Goal: Transaction & Acquisition: Purchase product/service

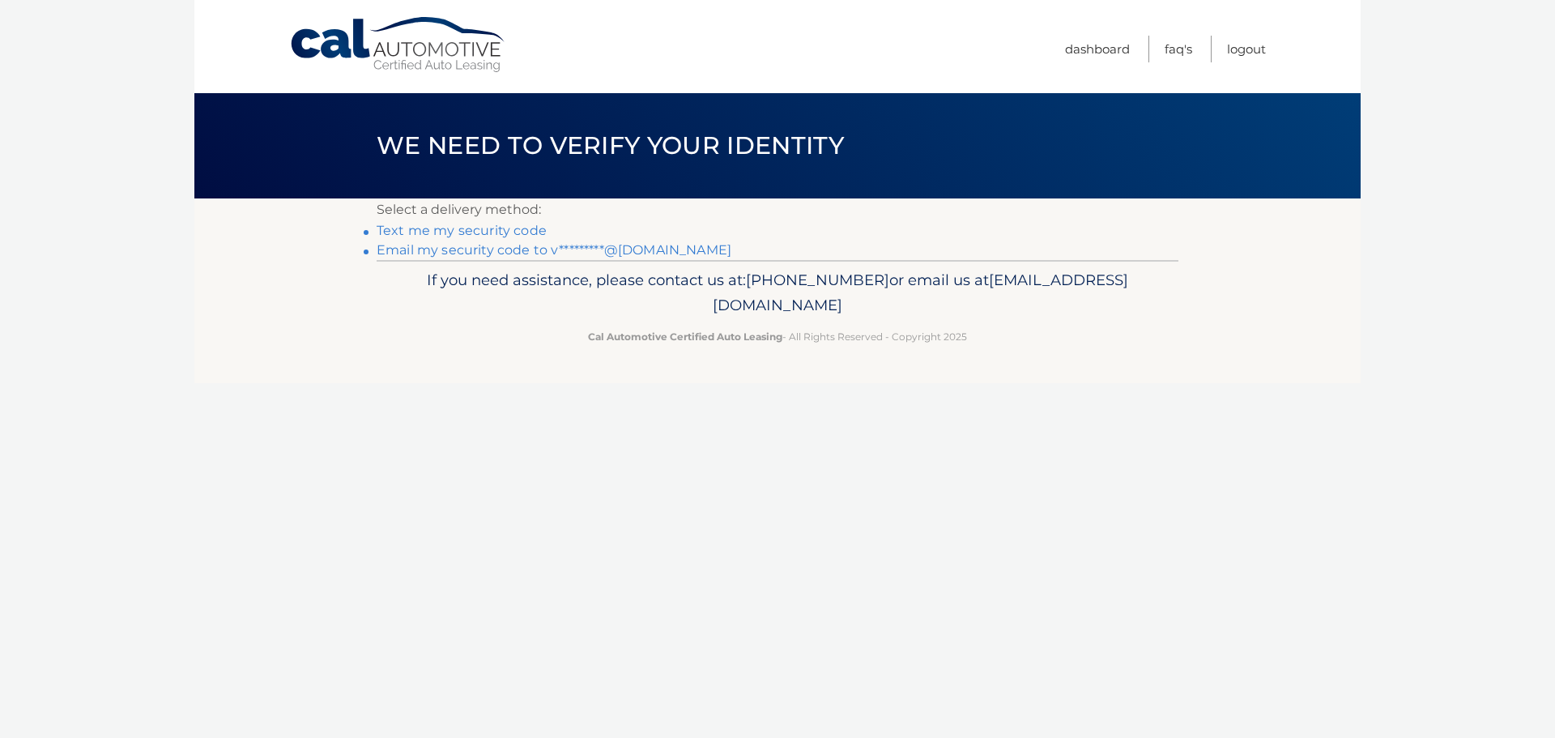
click at [616, 248] on link "Email my security code to v*********@gmail.com" at bounding box center [554, 249] width 355 height 15
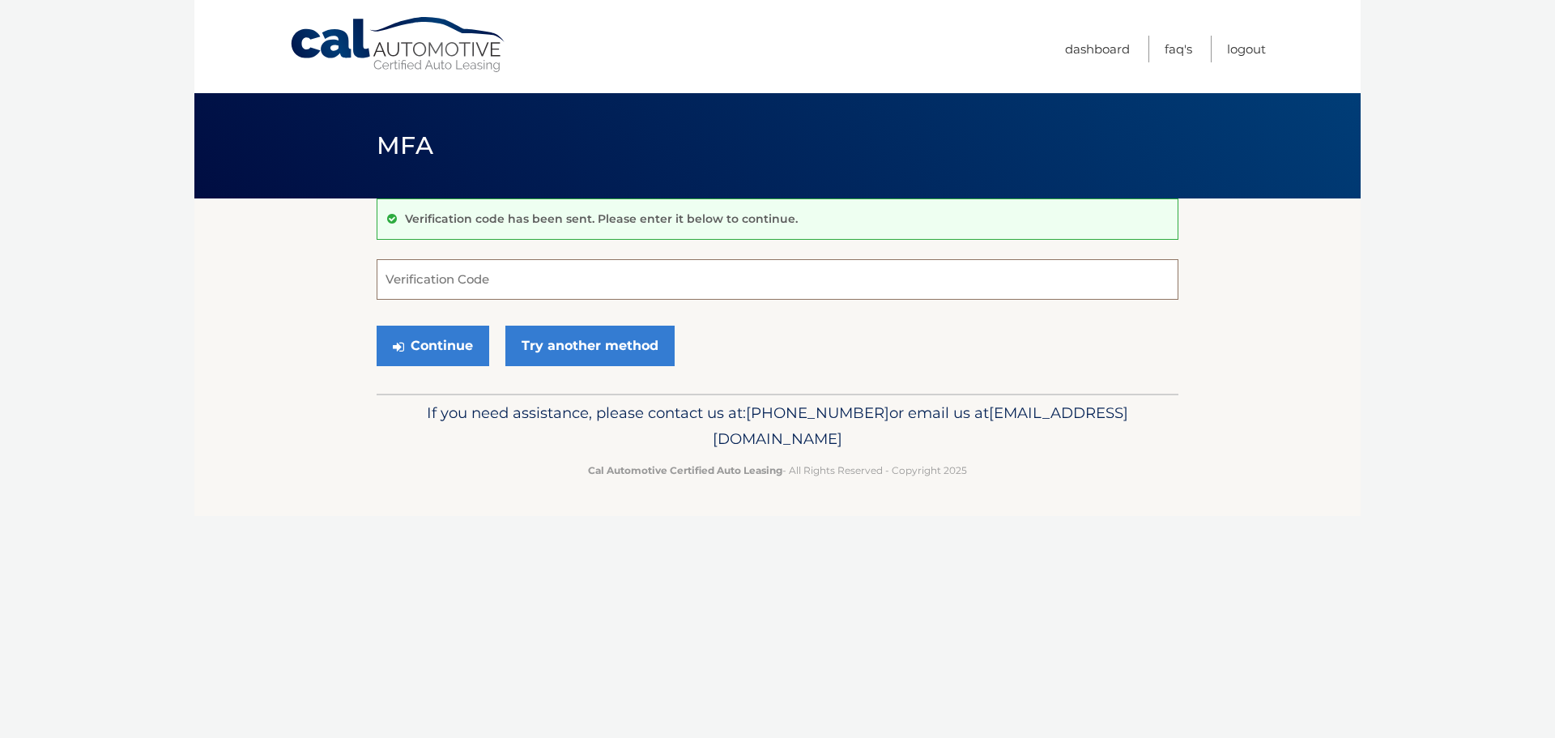
paste input "593339"
click at [435, 343] on button "Continue" at bounding box center [433, 346] width 113 height 40
click at [455, 343] on button "Continue" at bounding box center [433, 346] width 113 height 40
click at [389, 280] on input "593339" at bounding box center [778, 279] width 802 height 40
click at [377, 326] on button "Continue" at bounding box center [433, 346] width 113 height 40
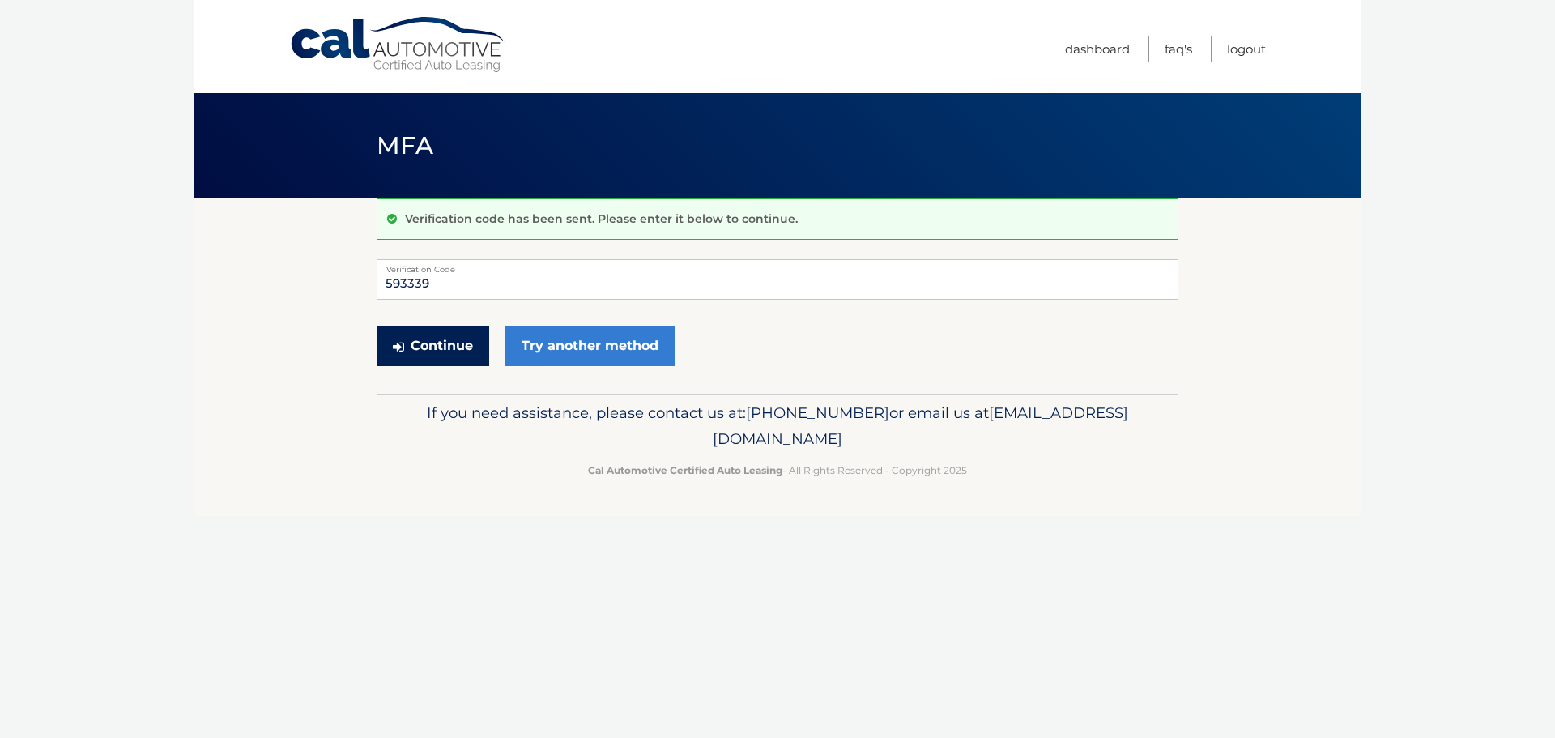
click at [466, 341] on button "Continue" at bounding box center [433, 346] width 113 height 40
click at [505, 278] on input "593339" at bounding box center [778, 279] width 802 height 40
type input "5"
type input "593339"
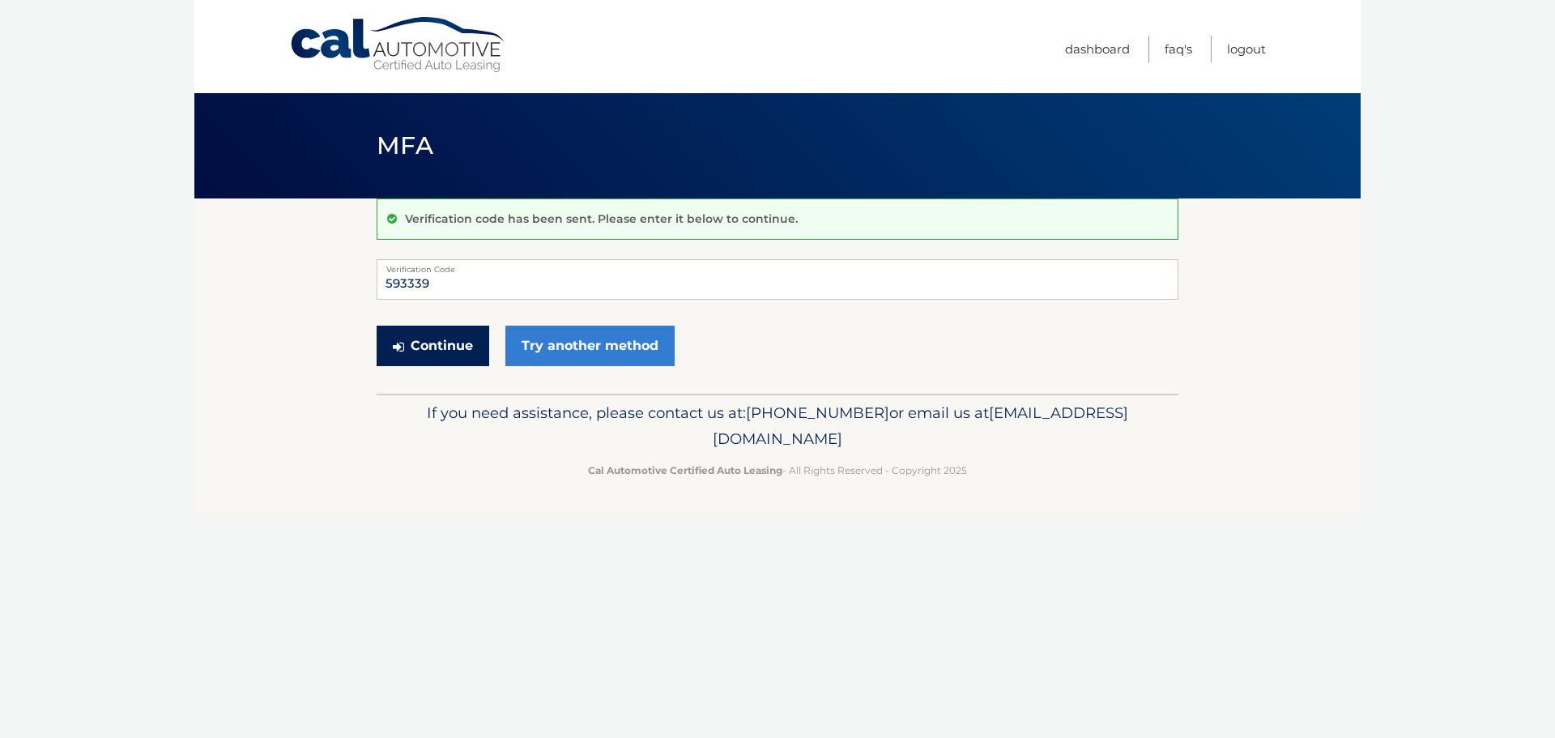
click at [422, 339] on button "Continue" at bounding box center [433, 346] width 113 height 40
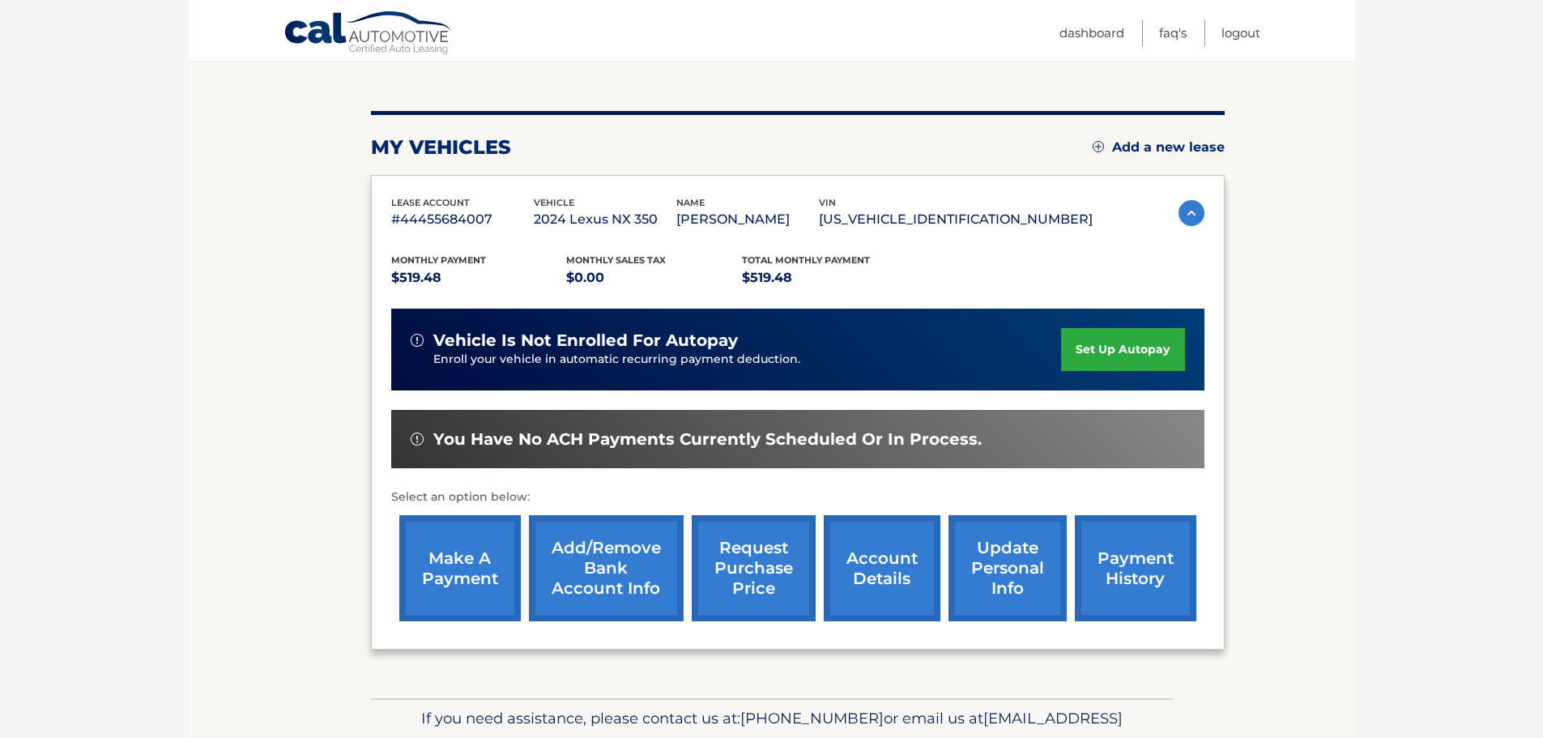
scroll to position [162, 0]
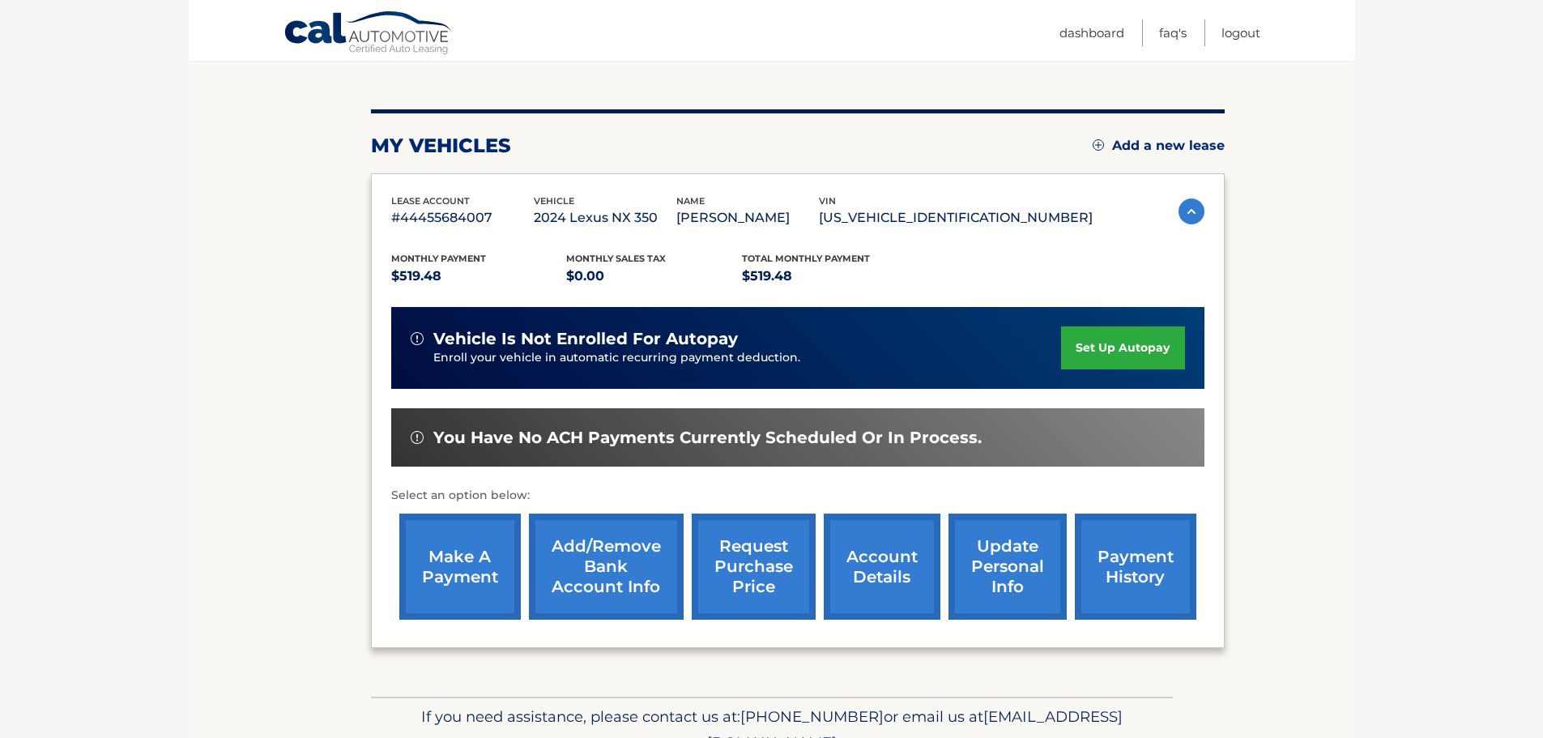
click at [471, 554] on link "make a payment" at bounding box center [459, 567] width 121 height 106
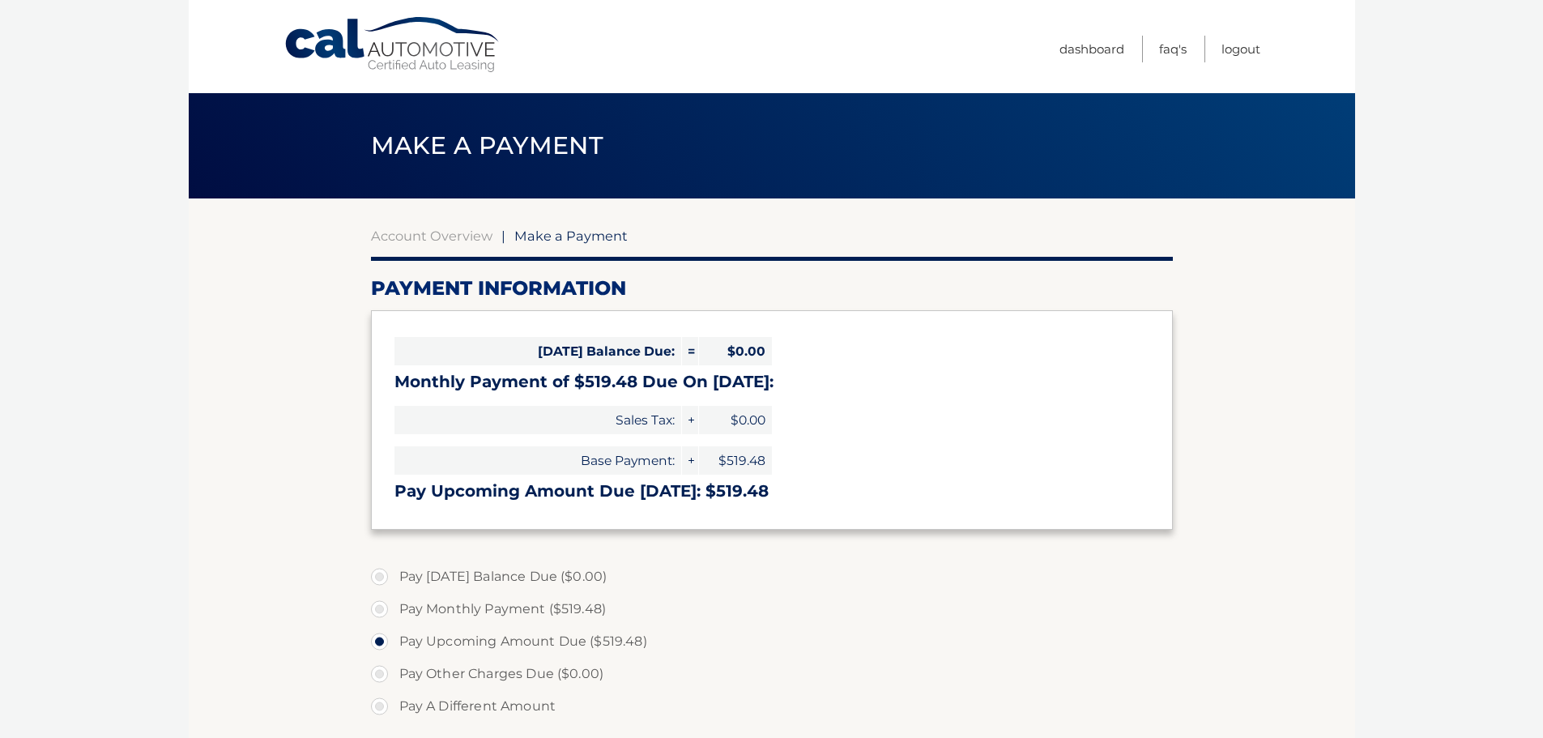
select select "ZTViNTg4ZjMtZGQ2NC00OWFkLWFhNTYtYmM5MWE3NGU3NmQw"
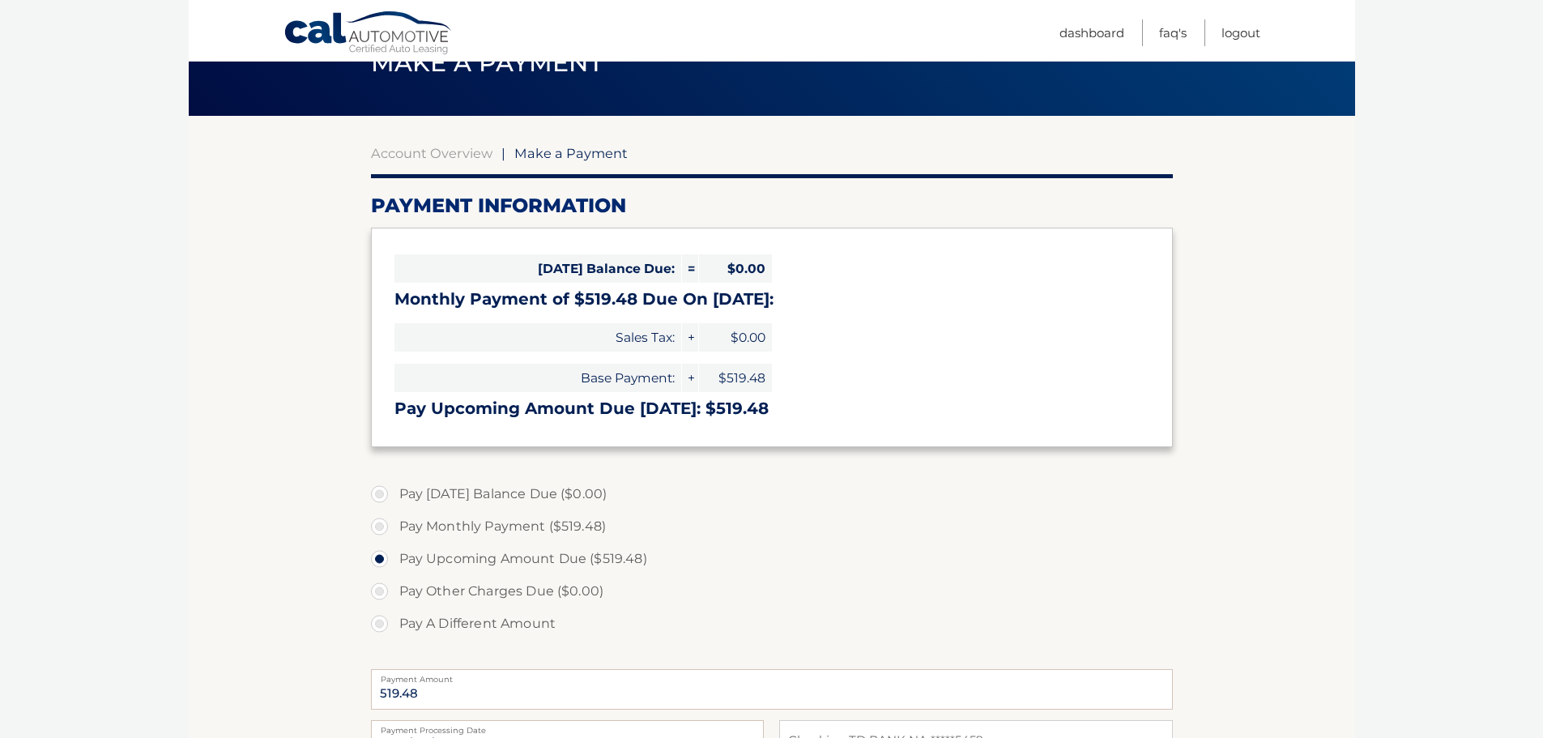
scroll to position [243, 0]
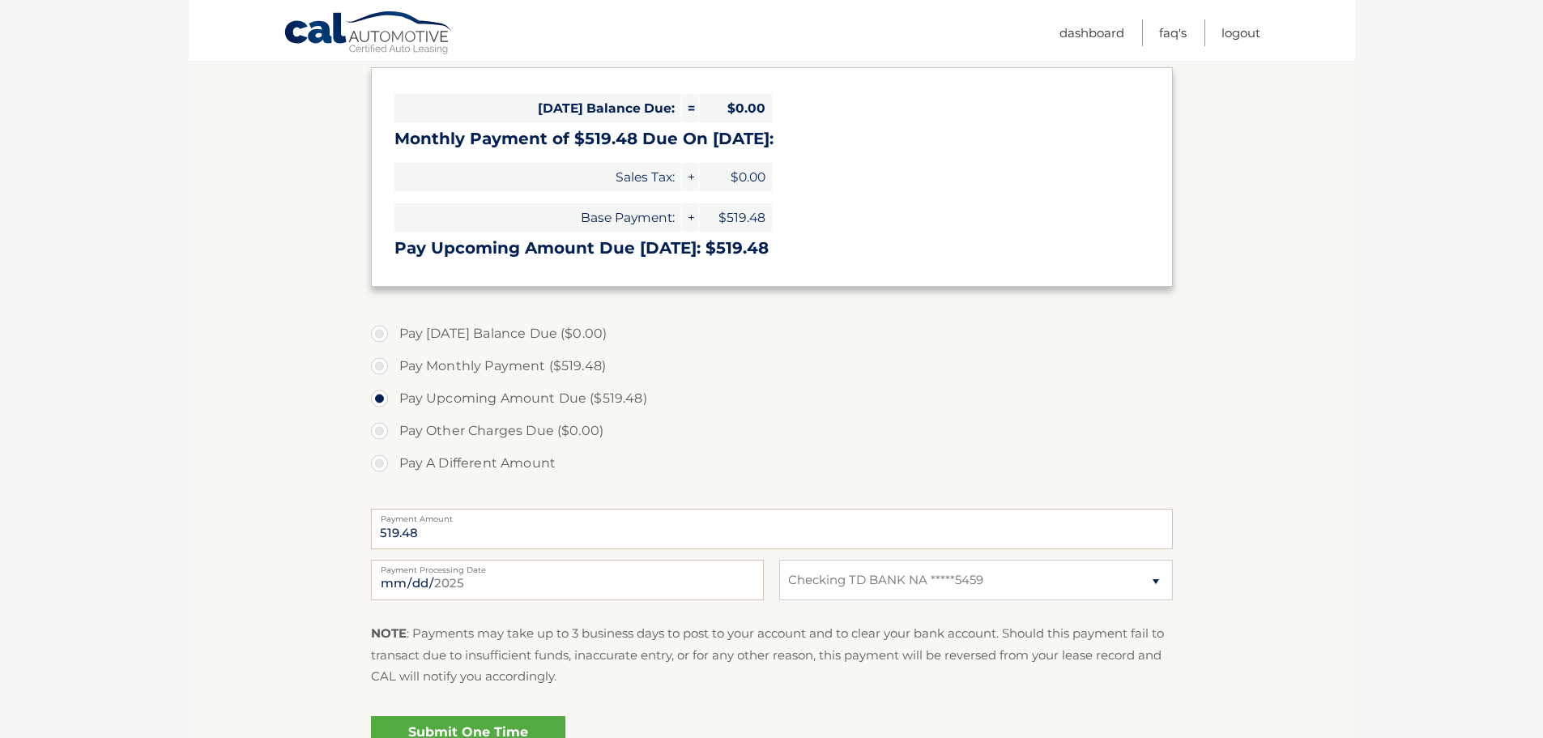
click at [381, 362] on label "Pay Monthly Payment ($519.48)" at bounding box center [772, 366] width 802 height 32
click at [381, 362] on input "Pay Monthly Payment ($519.48)" at bounding box center [385, 363] width 16 height 26
radio input "true"
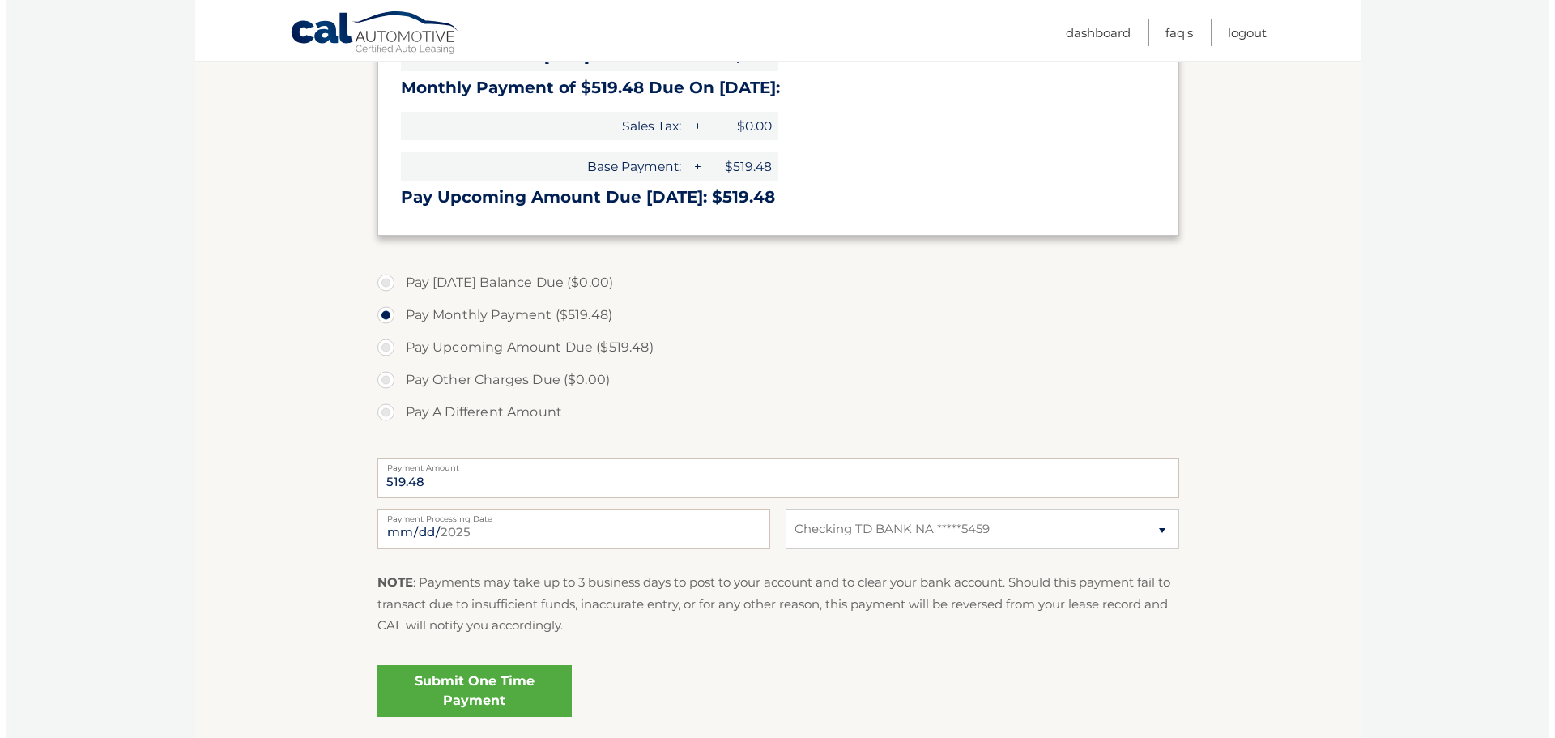
scroll to position [420, 0]
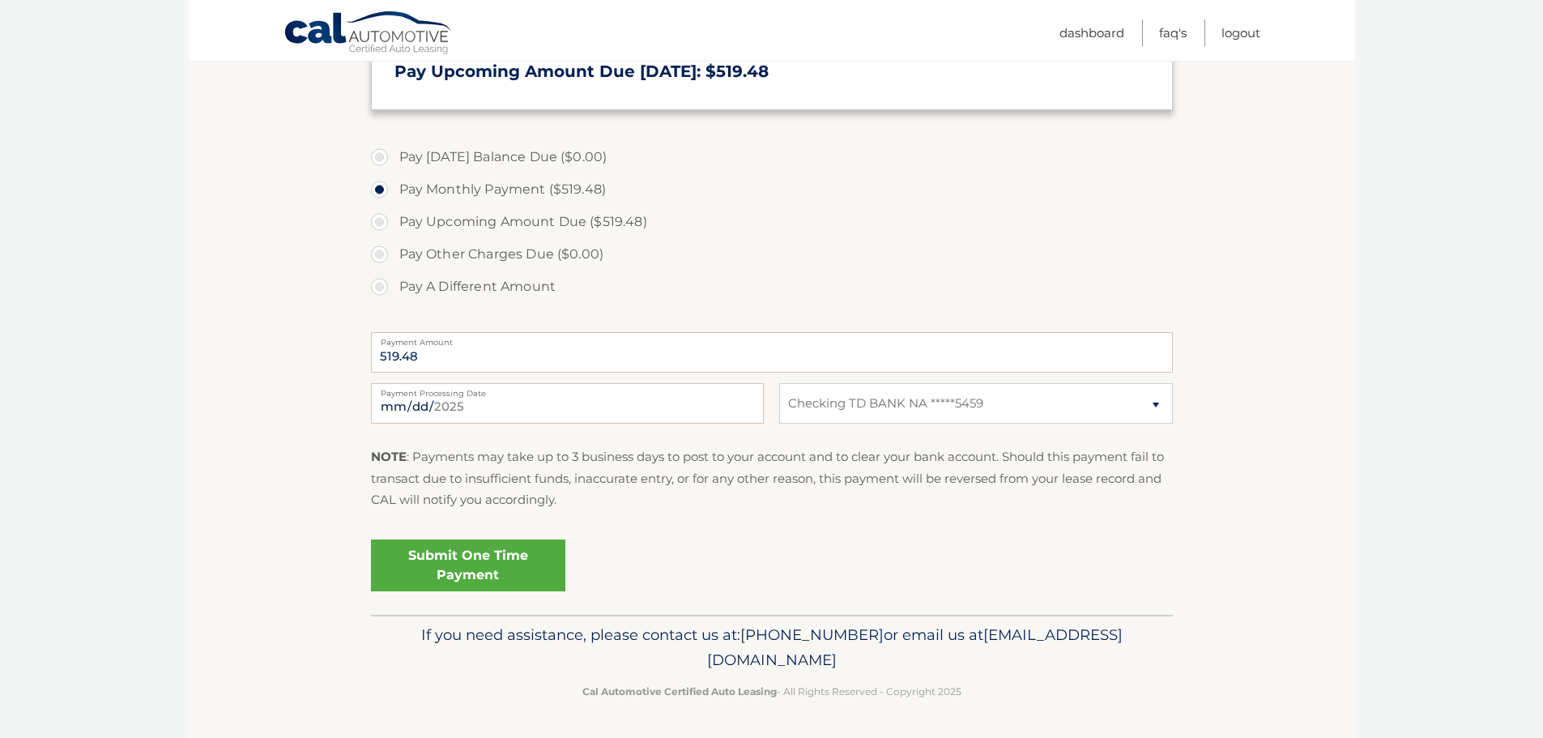
click at [445, 557] on link "Submit One Time Payment" at bounding box center [468, 565] width 194 height 52
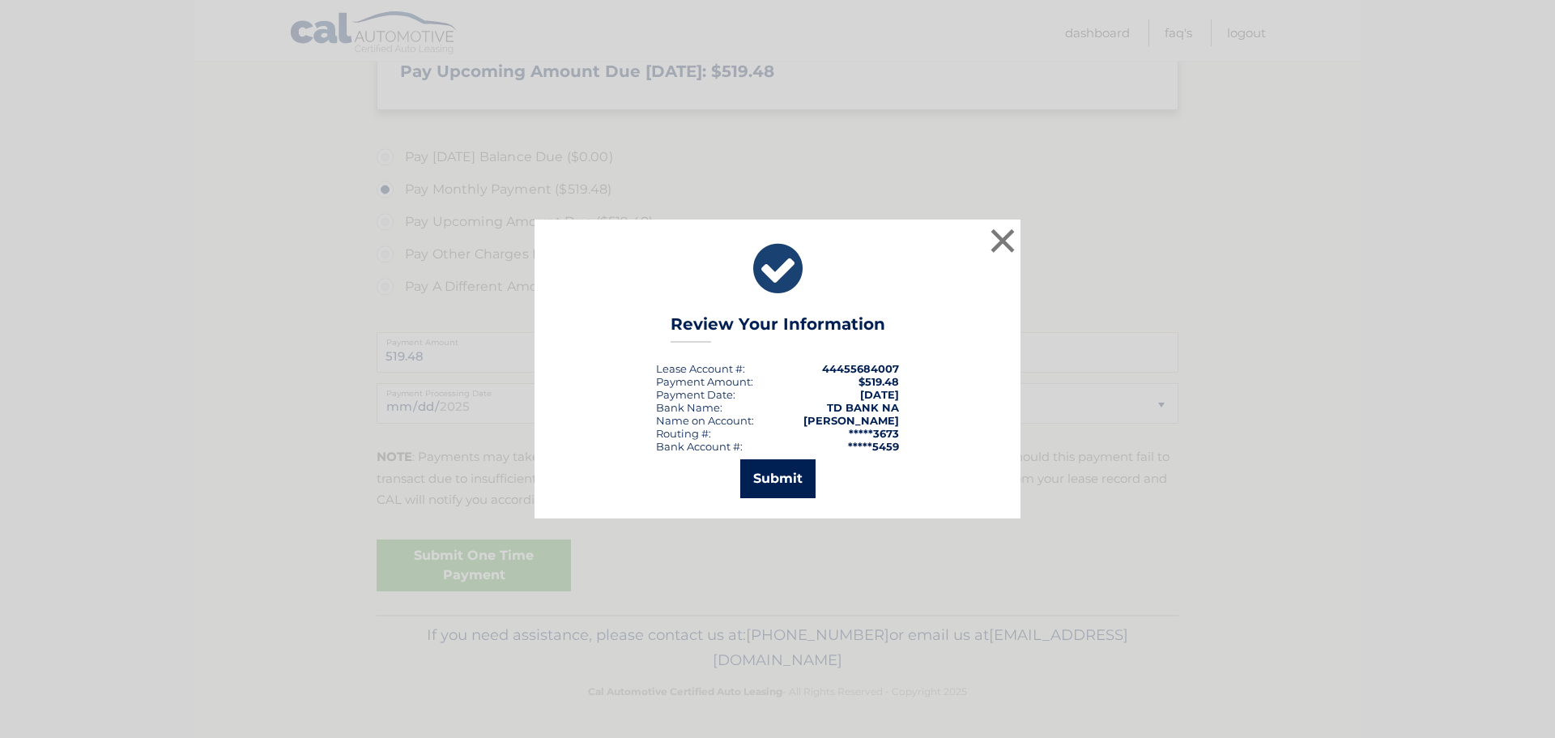
click at [778, 468] on button "Submit" at bounding box center [777, 478] width 75 height 39
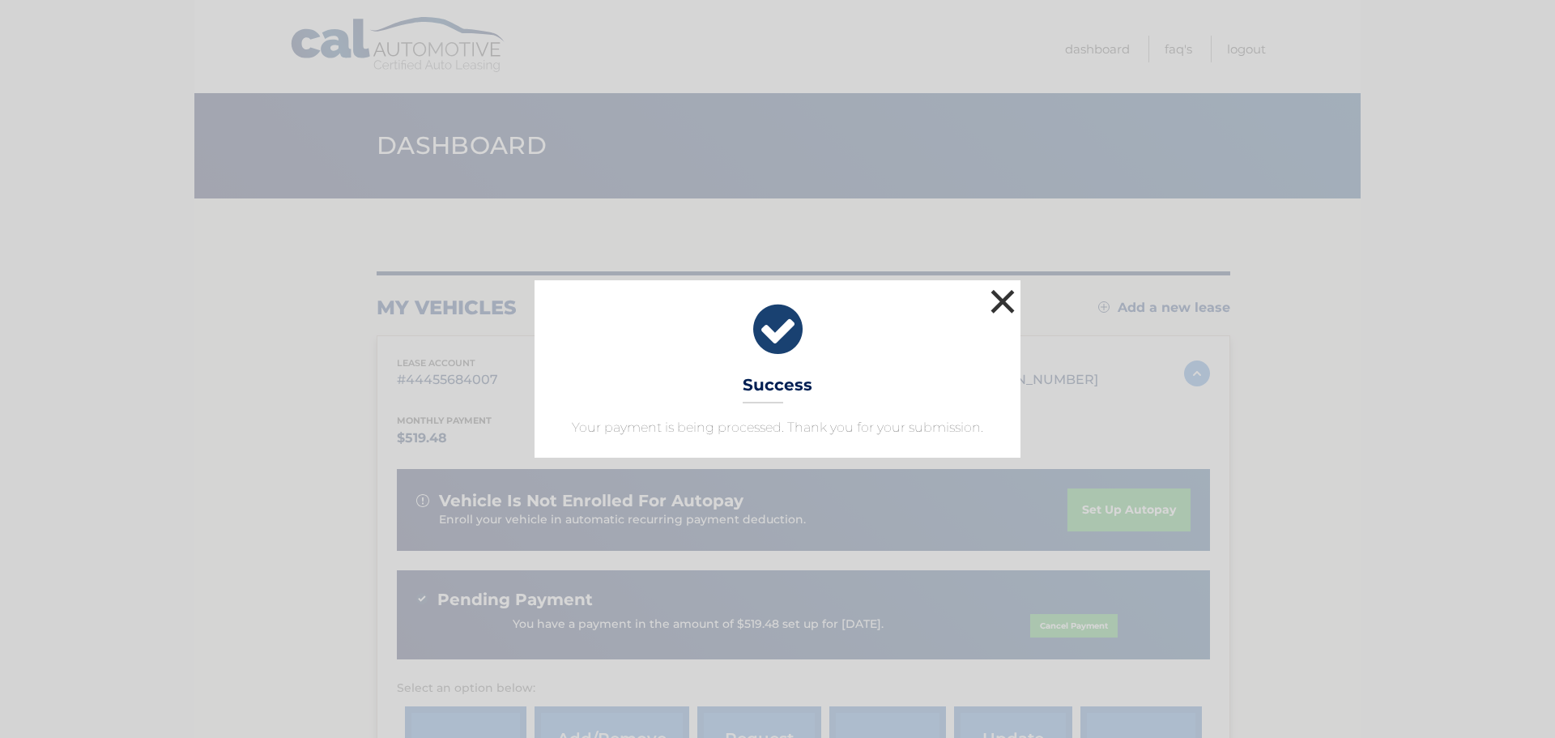
click at [994, 301] on button "×" at bounding box center [1003, 301] width 32 height 32
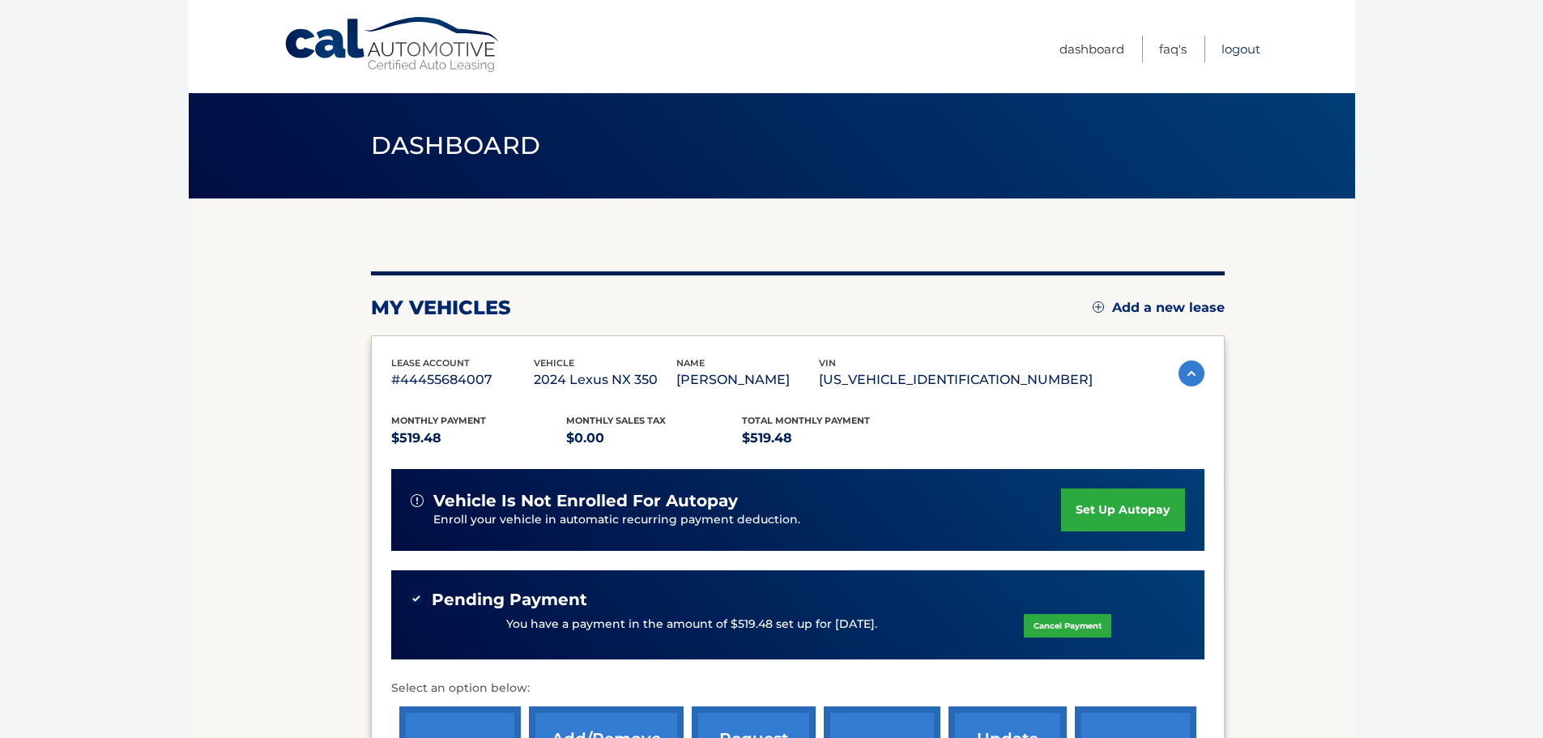
click at [1242, 42] on link "Logout" at bounding box center [1240, 49] width 39 height 27
